Goal: Check status: Check status

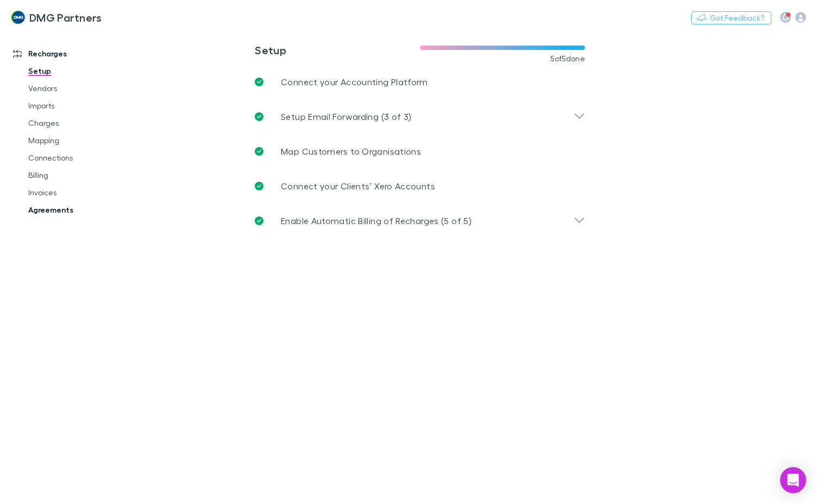
click at [68, 207] on link "Agreements" at bounding box center [79, 209] width 124 height 17
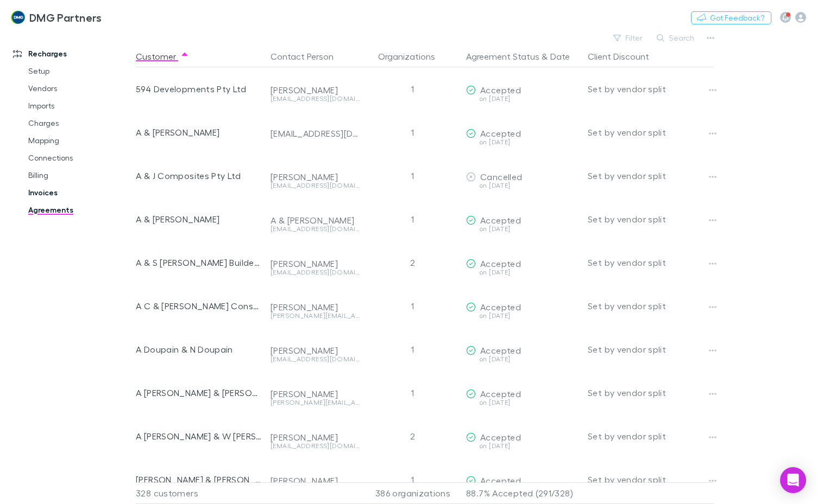
click at [55, 197] on link "Invoices" at bounding box center [79, 192] width 124 height 17
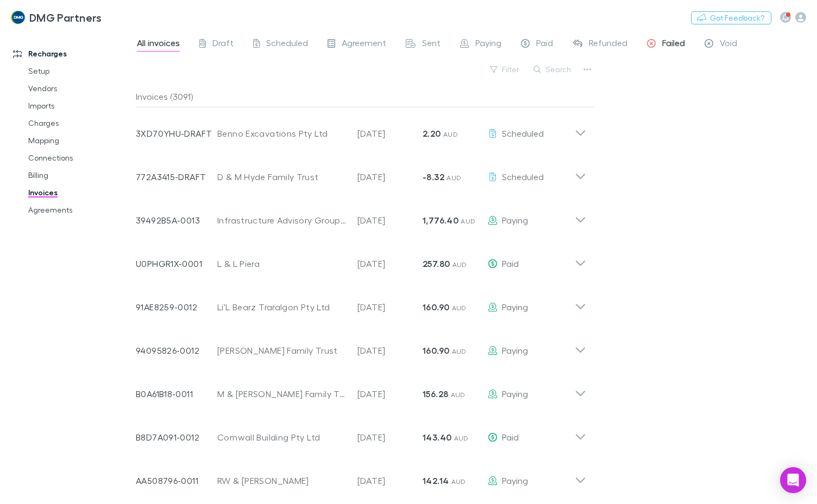
click at [672, 41] on span "Failed" at bounding box center [673, 44] width 23 height 14
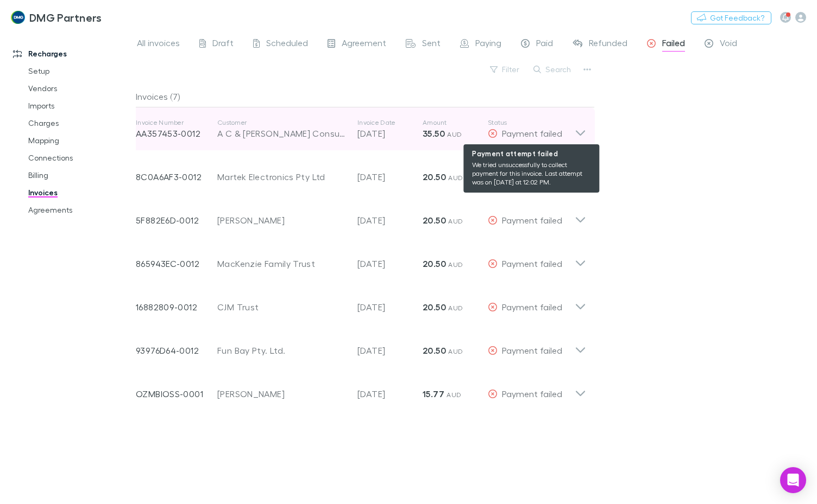
click at [573, 130] on div "Payment failed" at bounding box center [531, 133] width 87 height 13
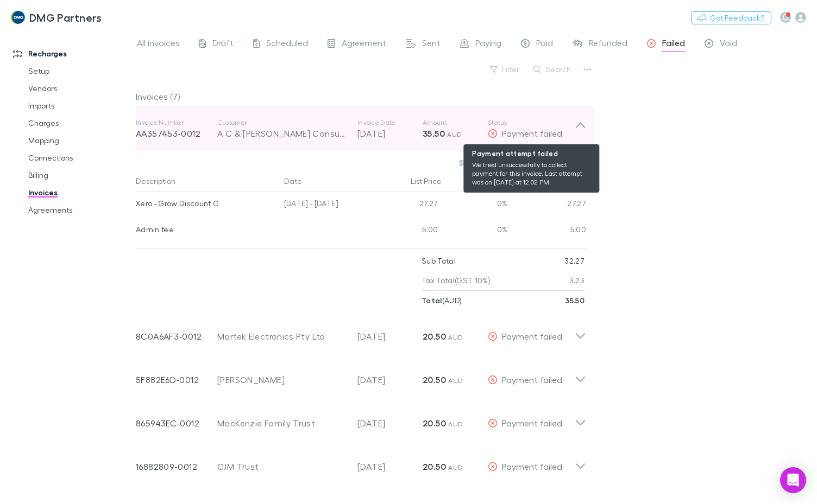
click at [571, 129] on div "Payment failed" at bounding box center [531, 133] width 87 height 13
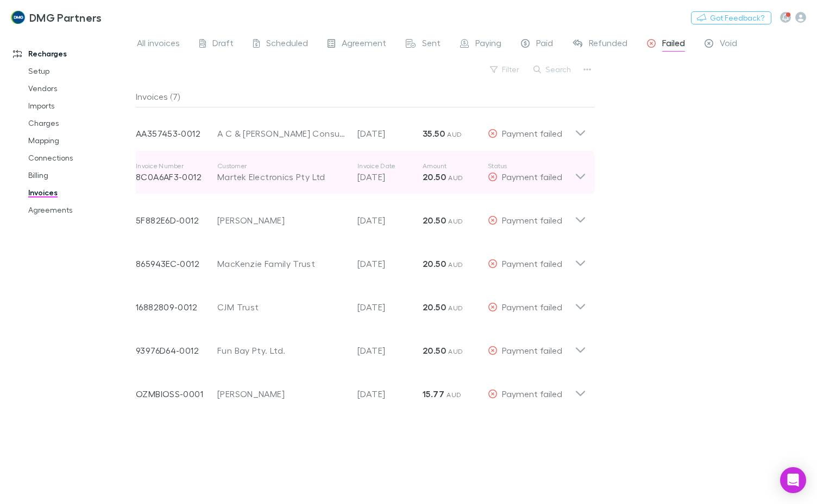
click at [575, 179] on icon at bounding box center [580, 173] width 11 height 22
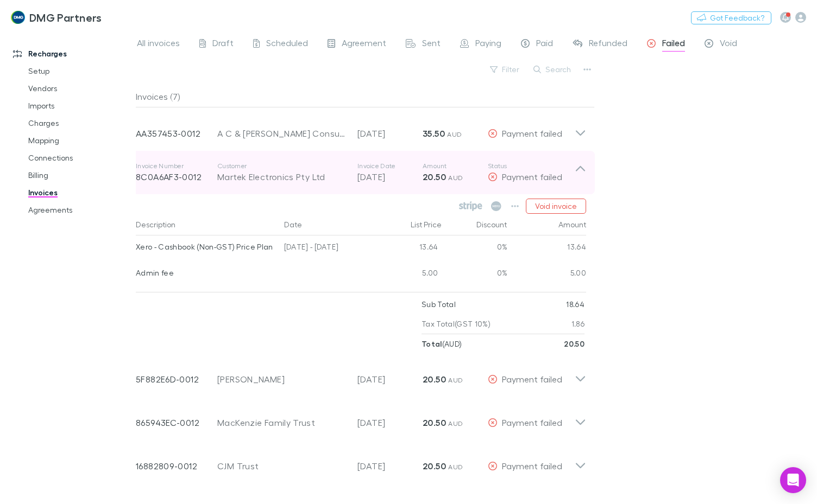
click at [575, 179] on icon at bounding box center [580, 173] width 11 height 22
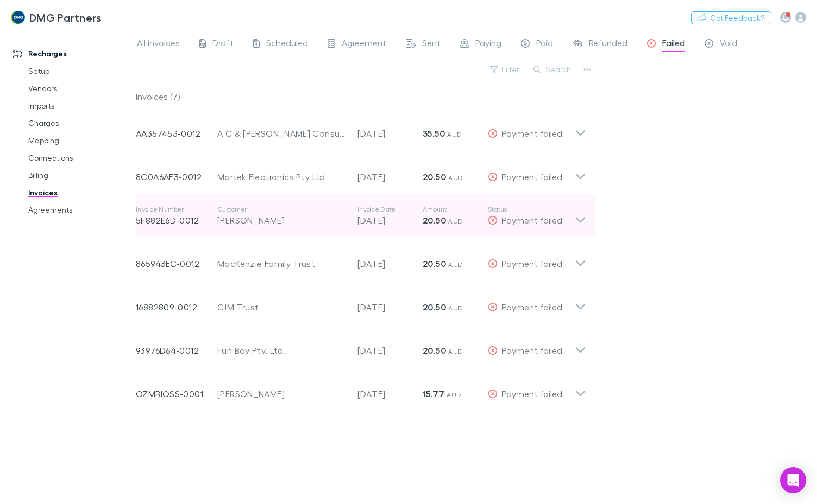
click at [577, 223] on icon at bounding box center [580, 216] width 11 height 22
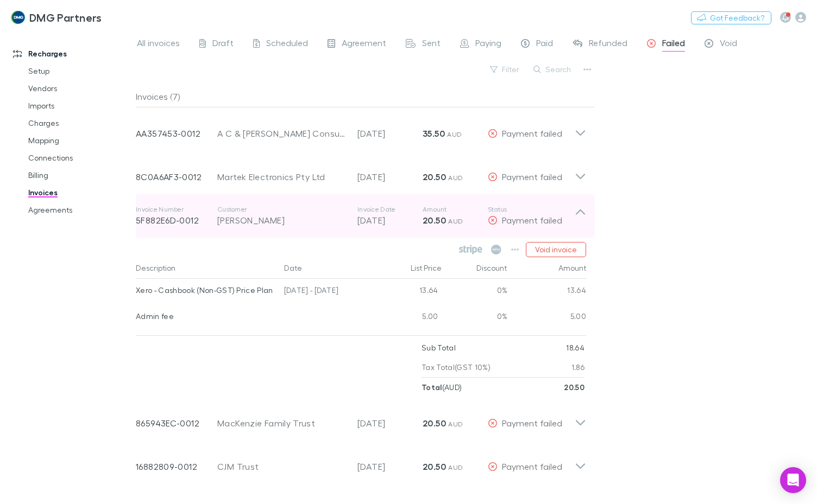
click at [577, 223] on icon at bounding box center [580, 216] width 11 height 22
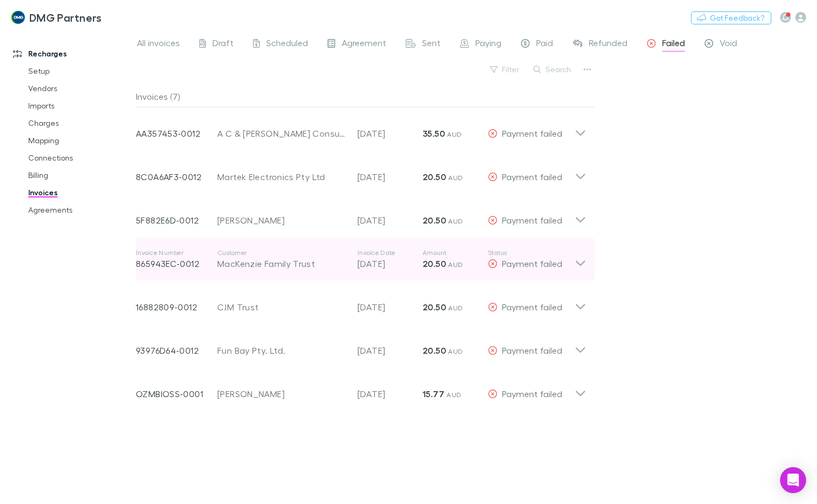
click at [575, 265] on icon at bounding box center [580, 260] width 11 height 22
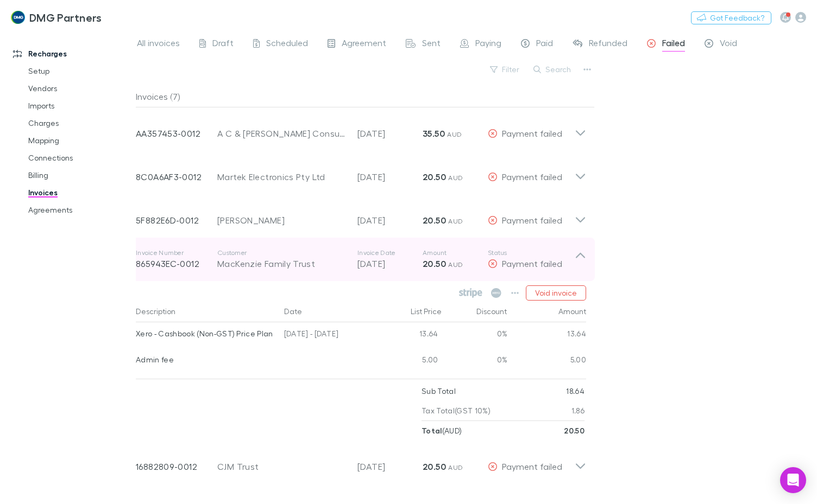
click at [575, 265] on icon at bounding box center [580, 260] width 11 height 22
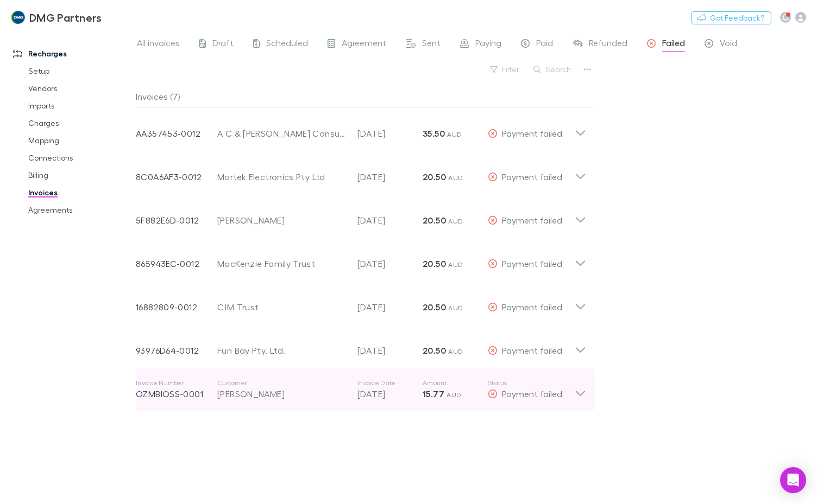
click at [579, 394] on icon at bounding box center [580, 390] width 11 height 22
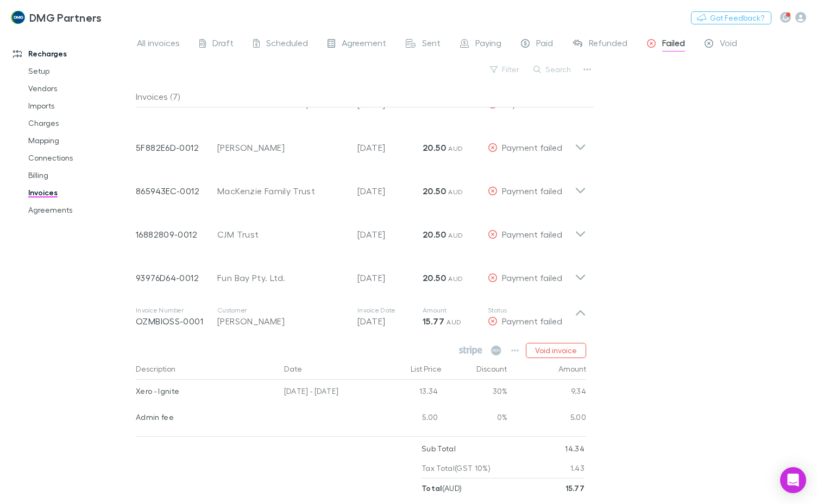
scroll to position [75, 0]
click at [517, 346] on icon "button" at bounding box center [515, 348] width 8 height 9
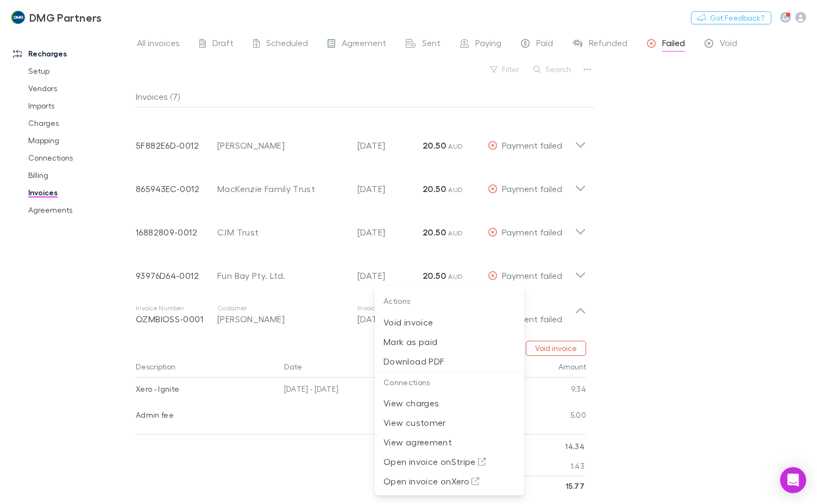
click at [684, 270] on div at bounding box center [408, 252] width 817 height 504
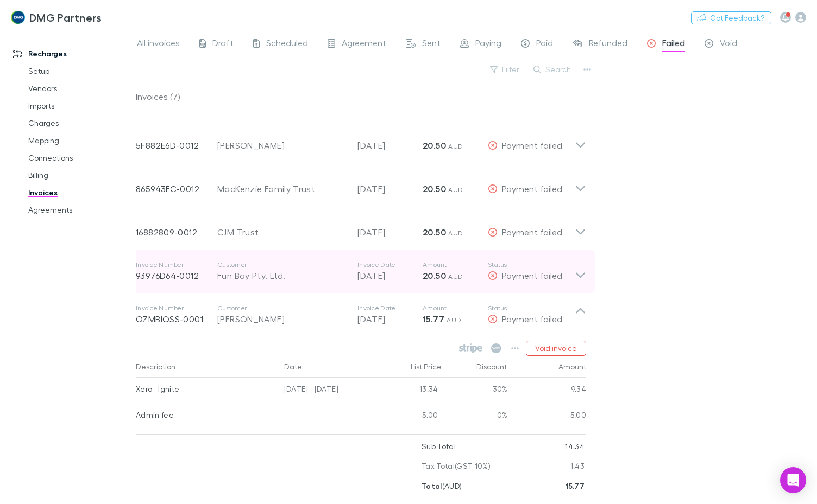
click at [579, 279] on icon at bounding box center [580, 272] width 11 height 22
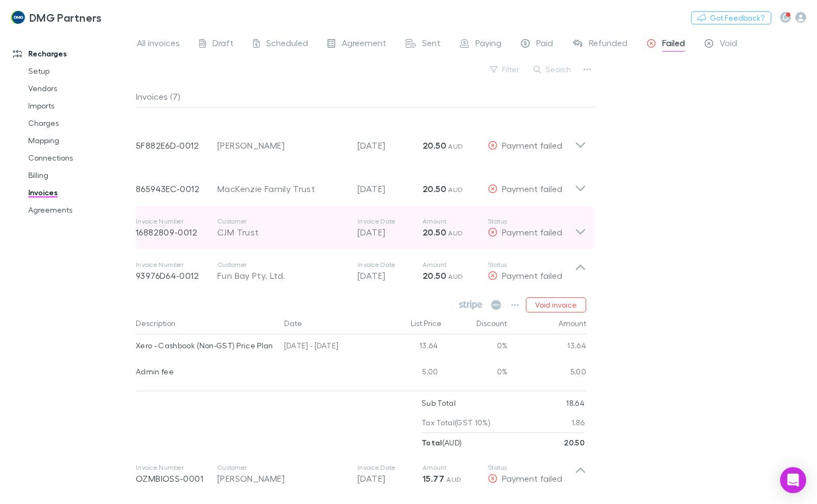
click at [575, 229] on icon at bounding box center [580, 228] width 11 height 22
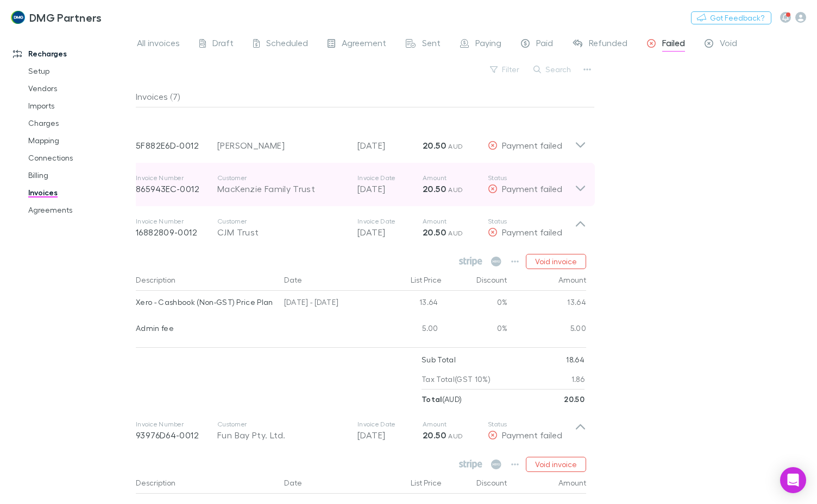
click at [575, 187] on icon at bounding box center [580, 185] width 11 height 22
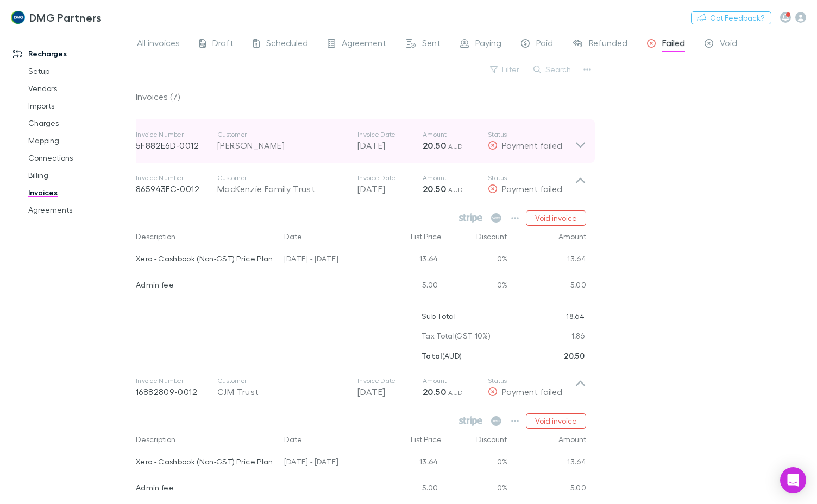
click at [579, 152] on div "Invoice Number 5F882E6D-0012 Customer [PERSON_NAME] Invoice Date [DATE] Amount …" at bounding box center [361, 140] width 468 height 43
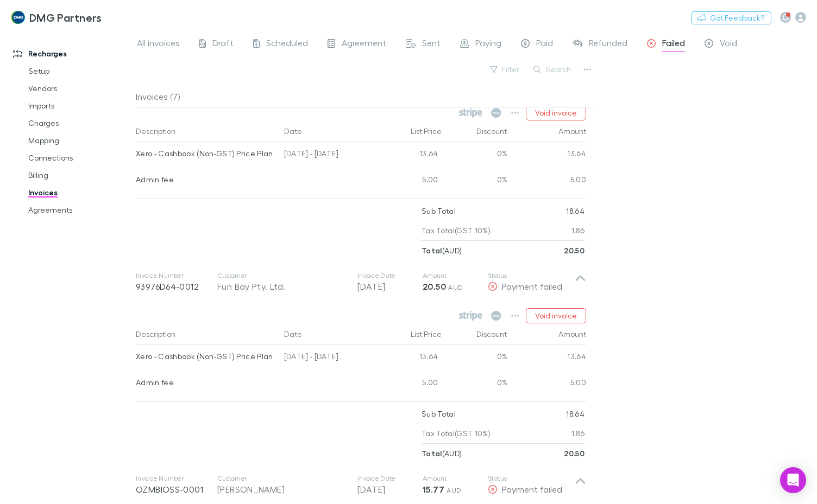
scroll to position [712, 0]
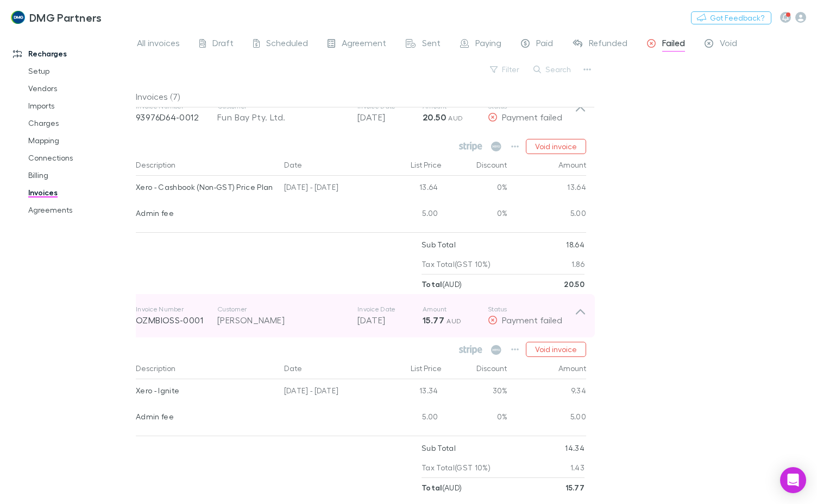
click at [577, 313] on icon at bounding box center [580, 316] width 11 height 22
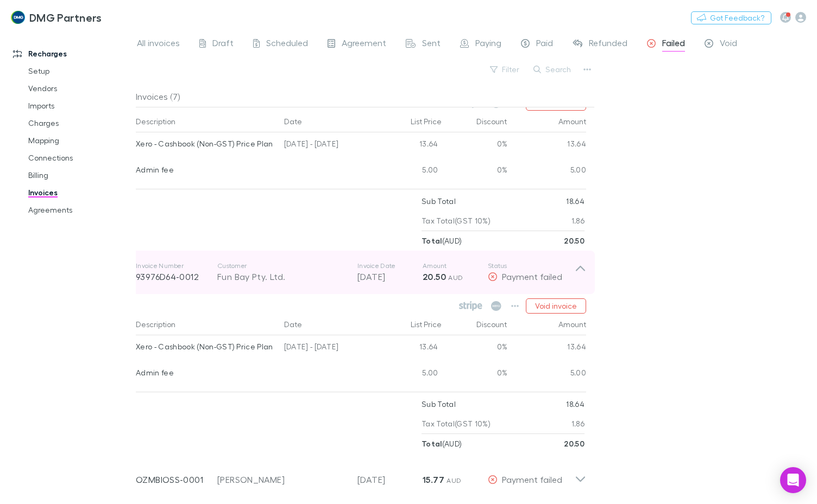
click at [579, 267] on icon at bounding box center [580, 268] width 9 height 5
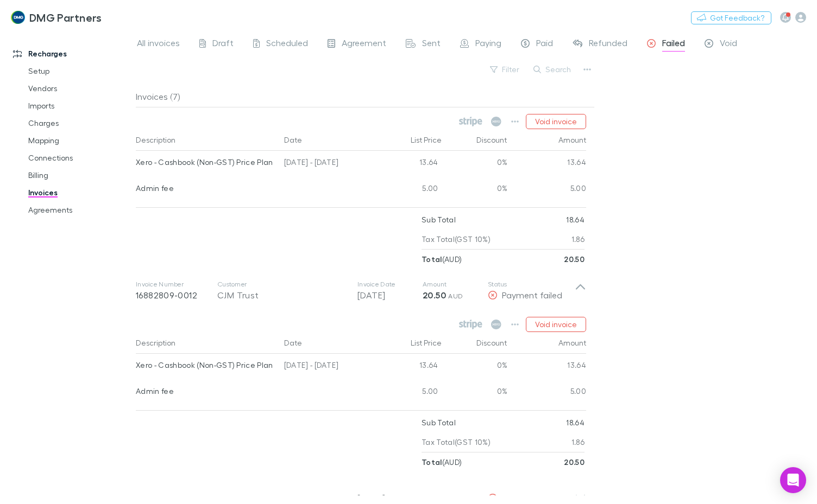
scroll to position [237, 0]
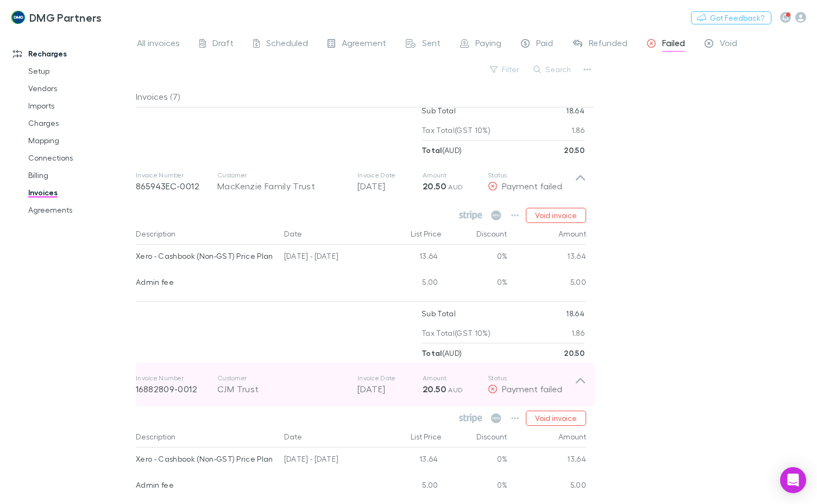
drag, startPoint x: 580, startPoint y: 376, endPoint x: 586, endPoint y: 350, distance: 26.9
click at [580, 375] on icon at bounding box center [580, 385] width 11 height 22
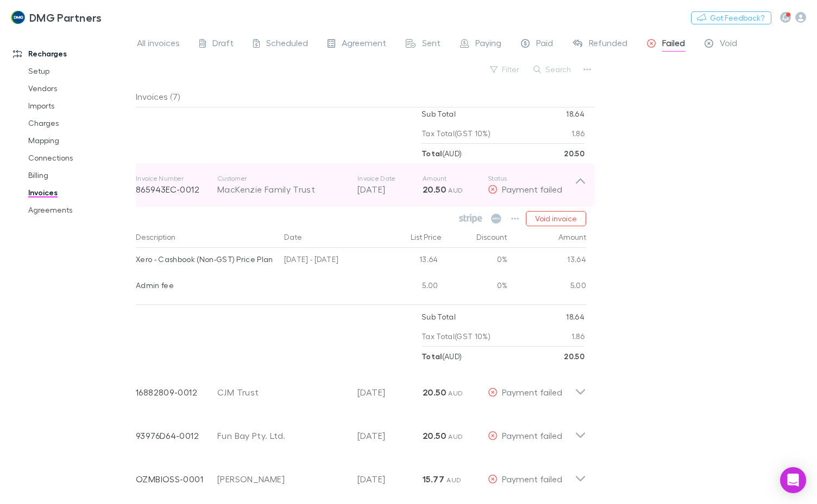
click at [580, 184] on icon at bounding box center [580, 185] width 11 height 22
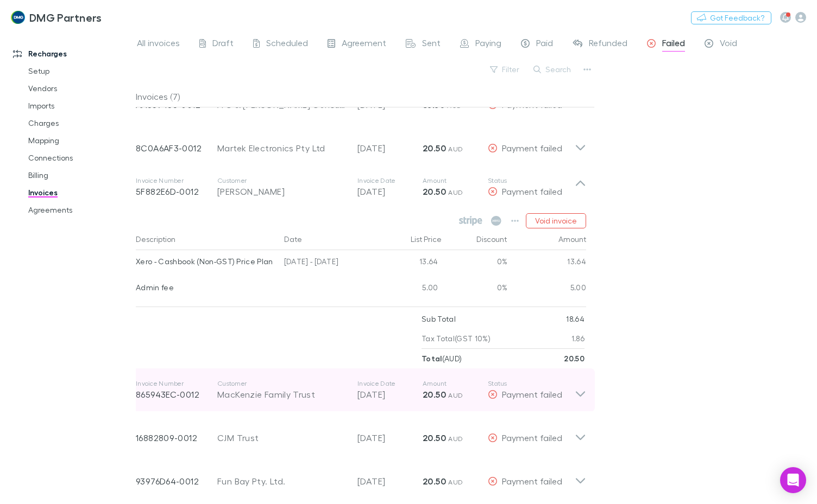
scroll to position [0, 0]
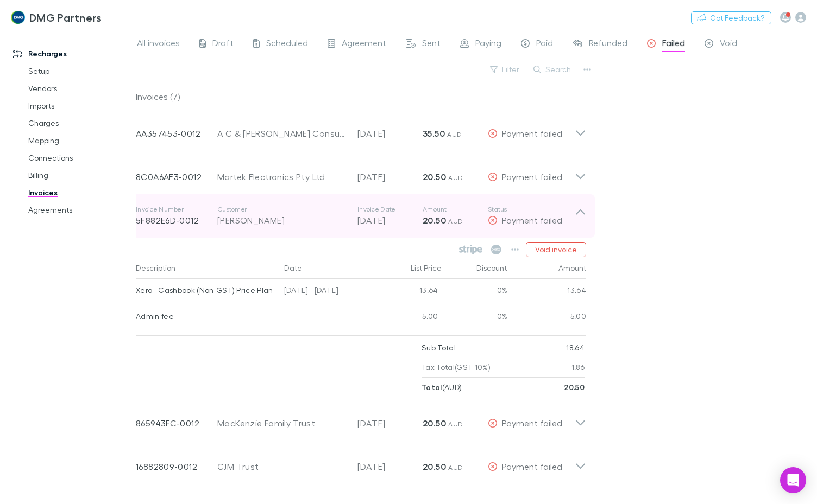
click at [579, 205] on icon at bounding box center [580, 216] width 11 height 22
